Goal: Task Accomplishment & Management: Manage account settings

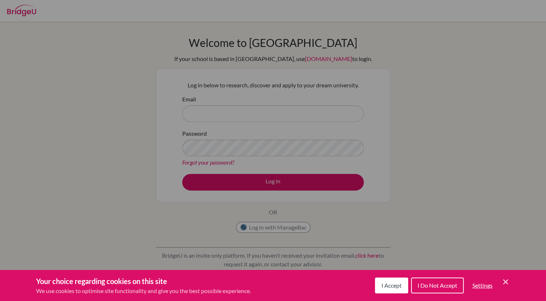
click at [507, 282] on icon "Cookie Control Close Icon" at bounding box center [505, 281] width 9 height 9
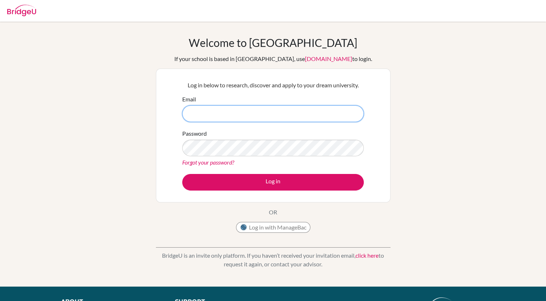
click at [219, 115] on input "Email" at bounding box center [272, 113] width 181 height 17
type input "[PERSON_NAME][EMAIL_ADDRESS][DOMAIN_NAME]"
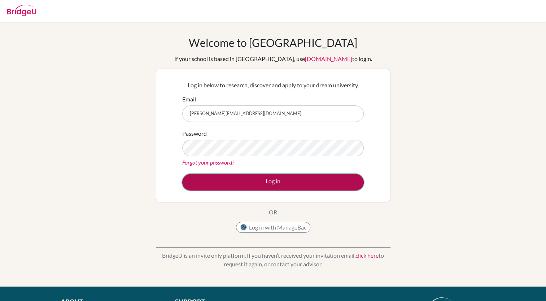
click at [333, 176] on button "Log in" at bounding box center [272, 182] width 181 height 17
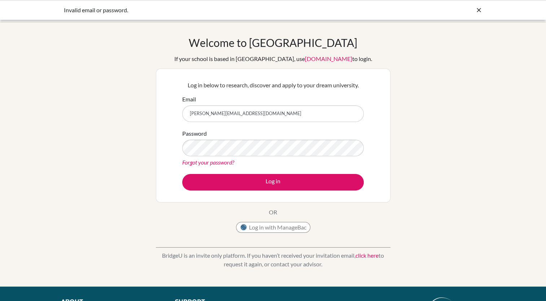
click at [20, 21] on div at bounding box center [273, 11] width 539 height 22
click at [108, 75] on div "Welcome to BridgeU If your school is based in China, use app.bridge-u.com.cn to…" at bounding box center [273, 154] width 546 height 236
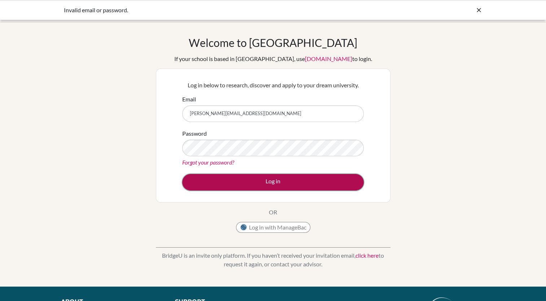
click at [246, 180] on button "Log in" at bounding box center [272, 182] width 181 height 17
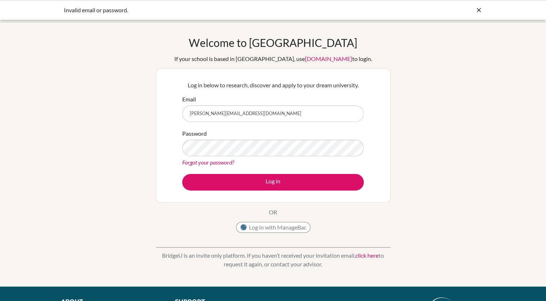
click at [227, 164] on link "Forgot your password?" at bounding box center [208, 162] width 52 height 7
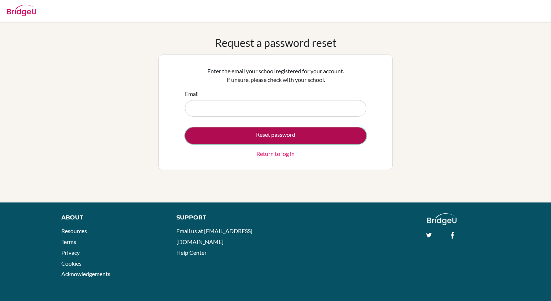
click at [254, 140] on button "Reset password" at bounding box center [275, 135] width 181 height 17
